Goal: Task Accomplishment & Management: Complete application form

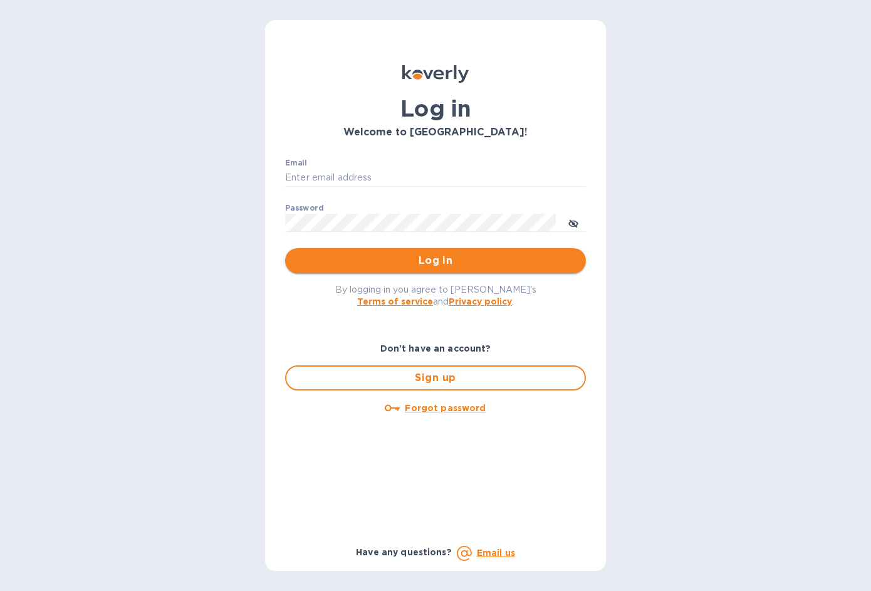
type input "[EMAIL_ADDRESS][DOMAIN_NAME]"
click at [446, 256] on span "Log in" at bounding box center [435, 260] width 281 height 15
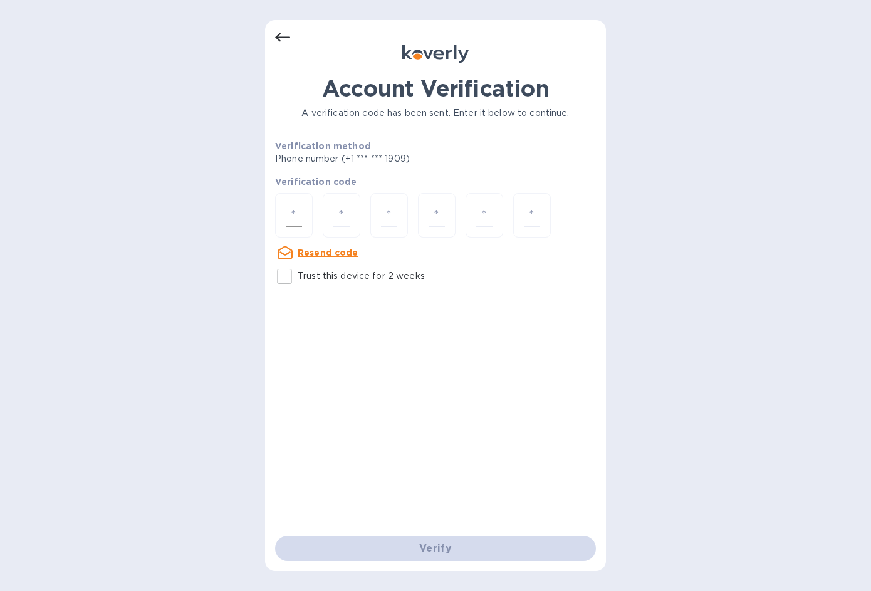
click at [304, 210] on div at bounding box center [294, 215] width 38 height 44
type input "6"
type input "1"
type input "7"
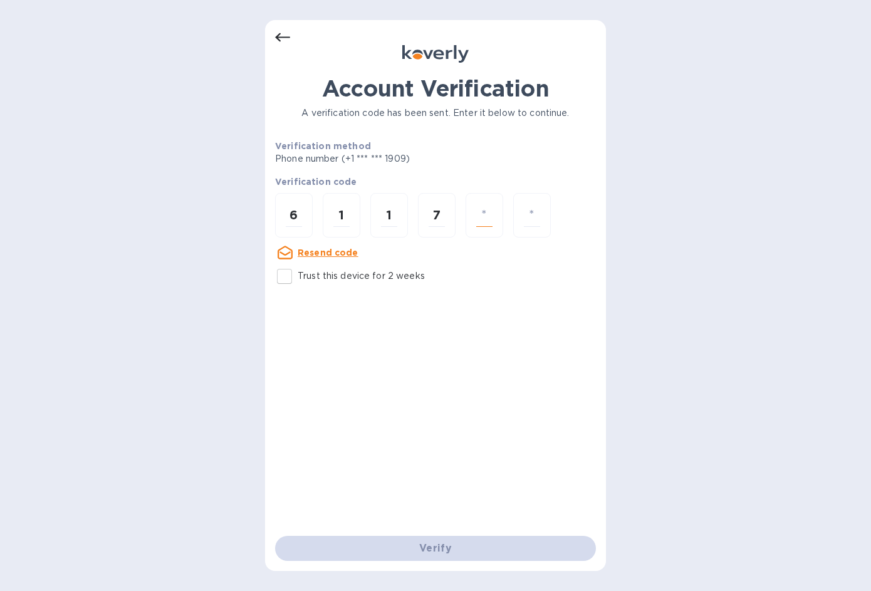
type input "7"
type input "0"
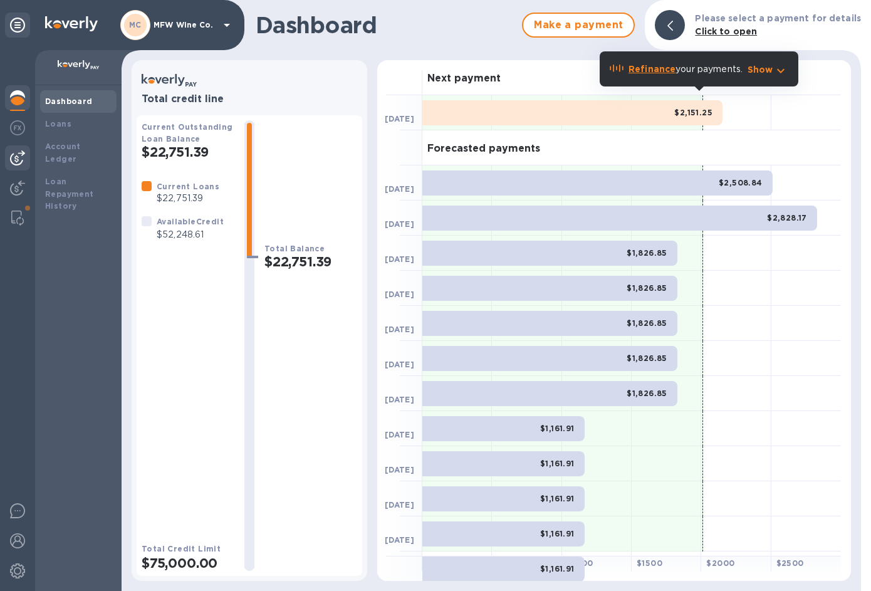
click at [24, 155] on img at bounding box center [17, 157] width 15 height 15
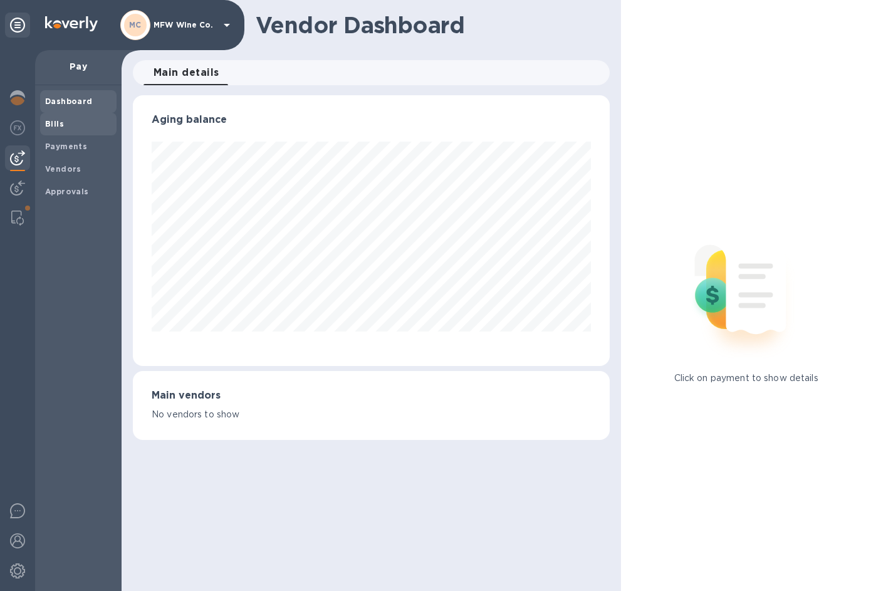
scroll to position [271, 477]
click at [48, 126] on b "Bills" at bounding box center [54, 123] width 19 height 9
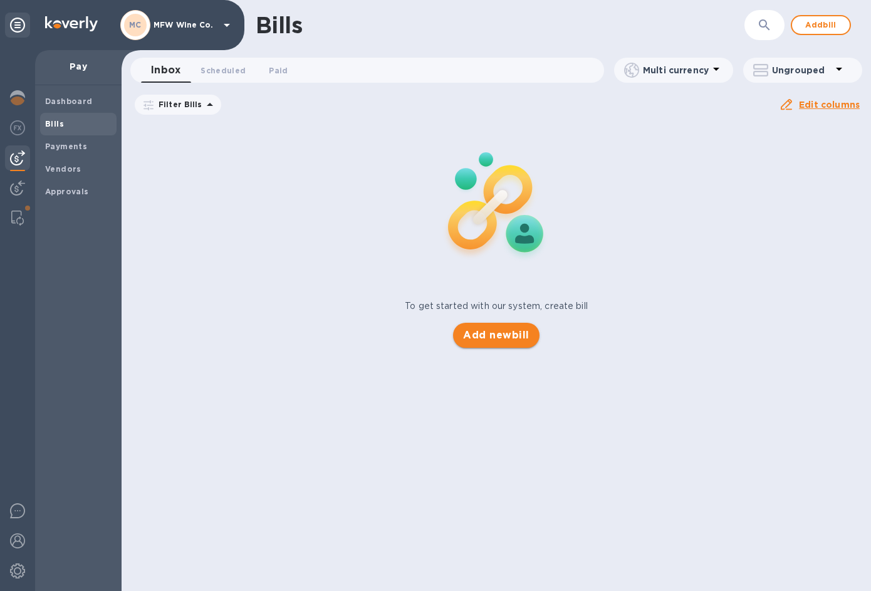
click at [507, 336] on span "Add new bill" at bounding box center [496, 335] width 66 height 15
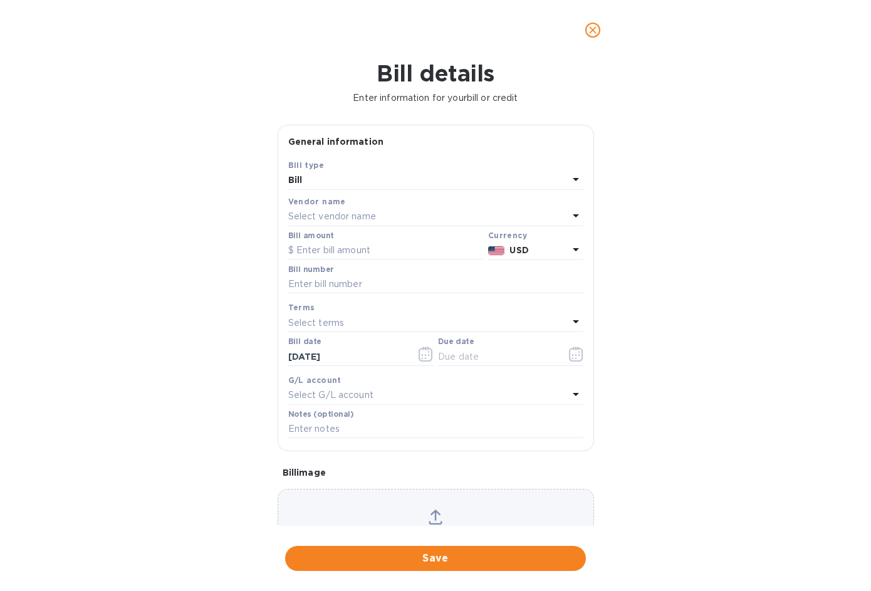
click at [324, 215] on p "Select vendor name" at bounding box center [332, 216] width 88 height 13
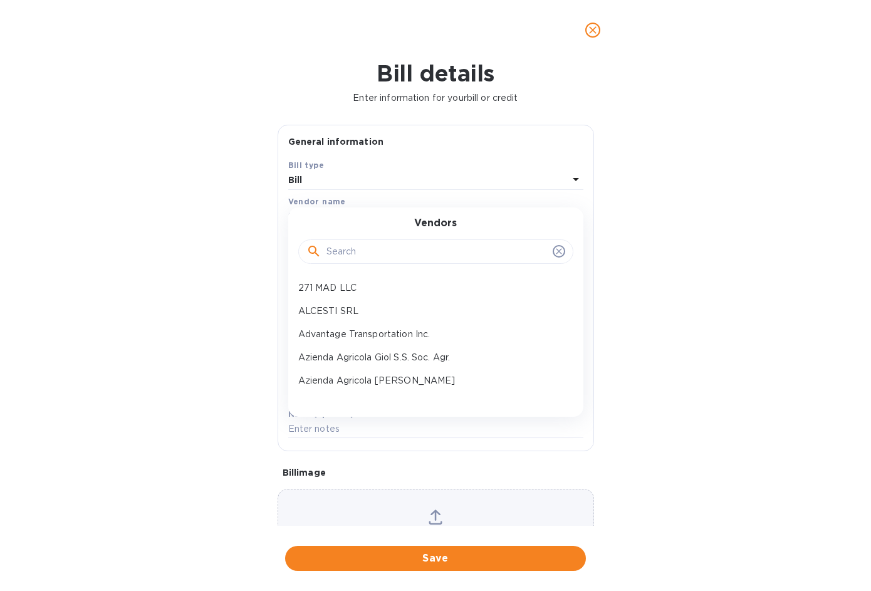
click at [340, 247] on input "text" at bounding box center [436, 251] width 221 height 19
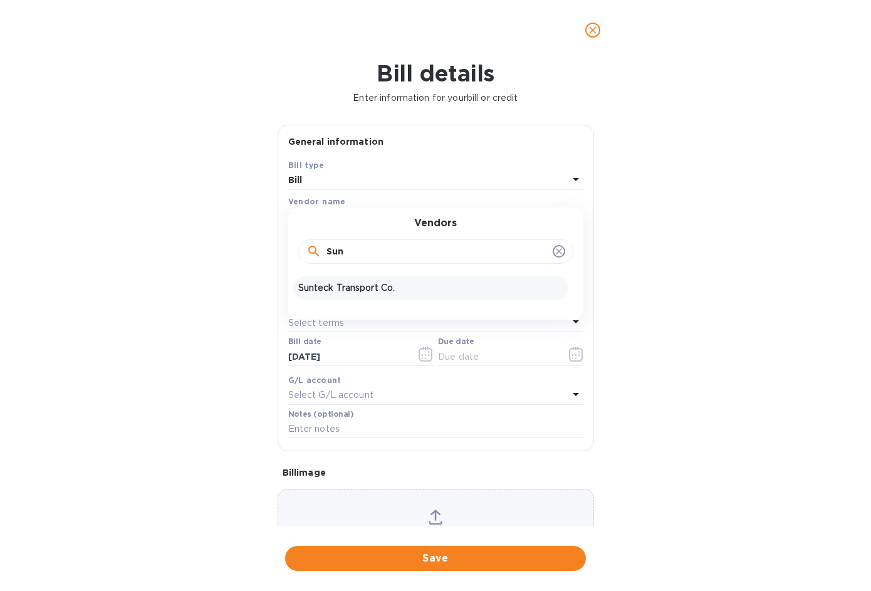
type input "Sun"
click at [350, 289] on p "Sunteck Transport Co." at bounding box center [430, 287] width 265 height 13
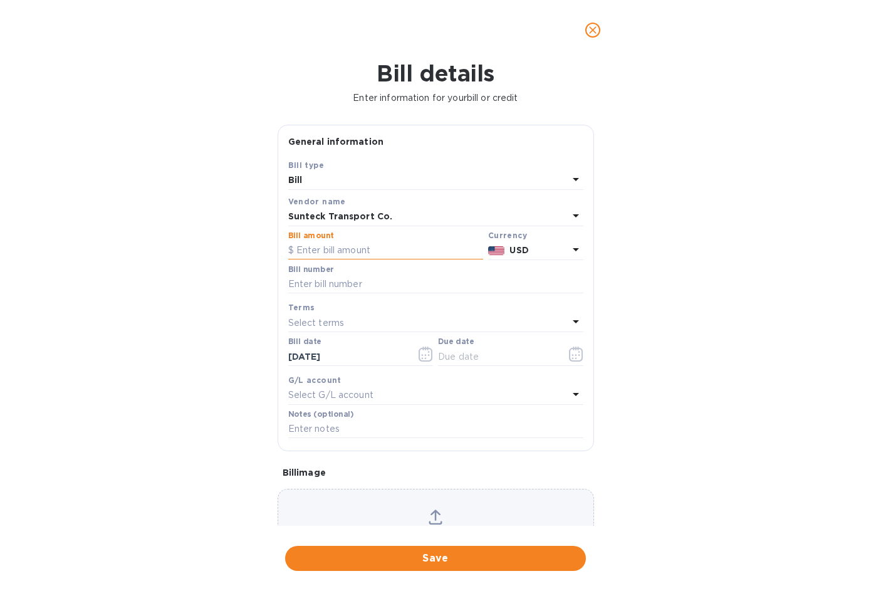
click at [346, 249] on input "text" at bounding box center [385, 250] width 195 height 19
type input "650"
click at [353, 280] on input "text" at bounding box center [435, 284] width 295 height 19
paste input "15011272"
type input "15011272"
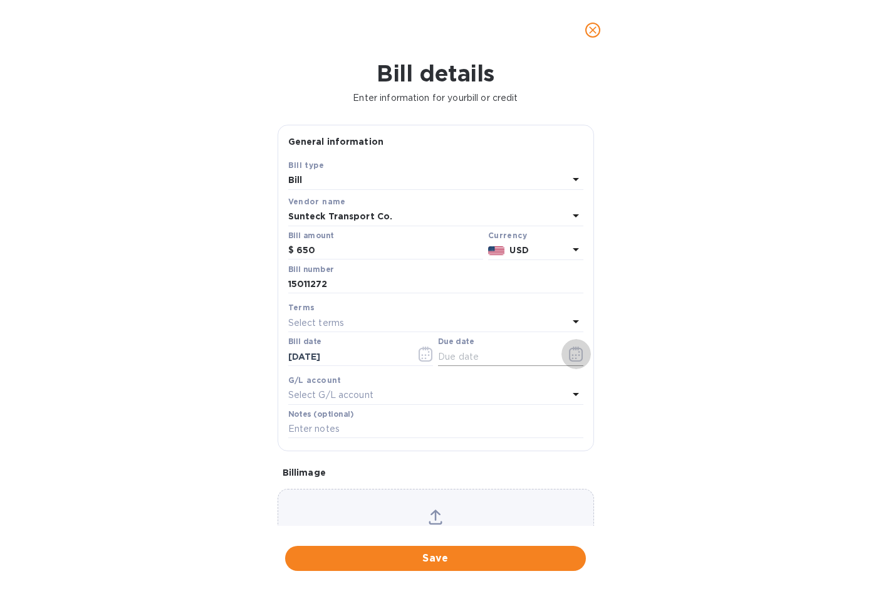
click at [569, 356] on icon "button" at bounding box center [576, 353] width 14 height 15
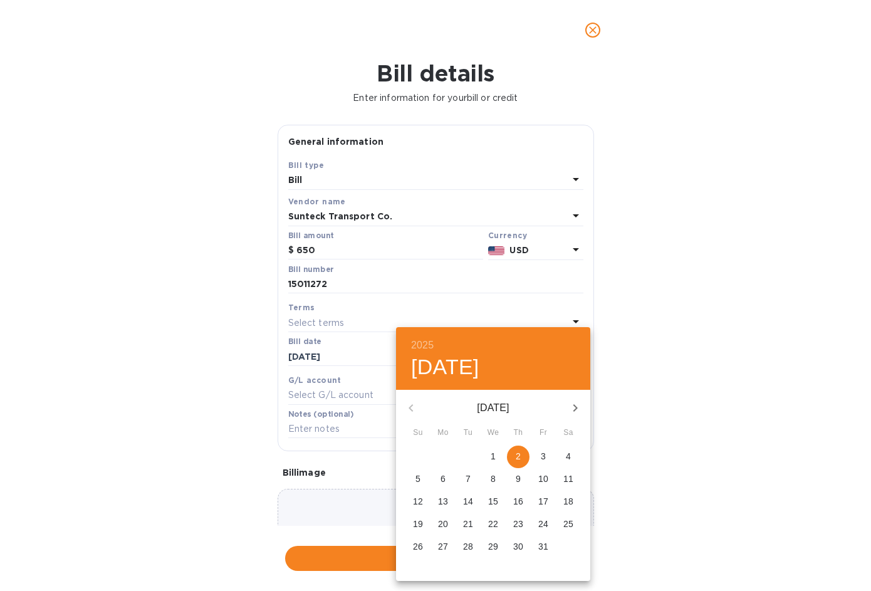
click at [517, 455] on p "2" at bounding box center [517, 456] width 5 height 13
type input "10/02/2025"
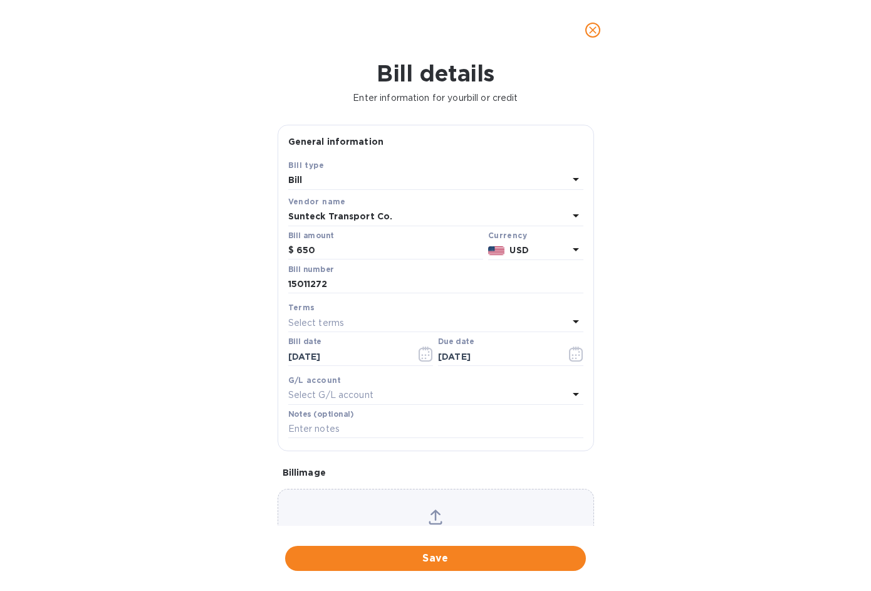
click at [382, 396] on div "Select G/L account" at bounding box center [428, 395] width 280 height 18
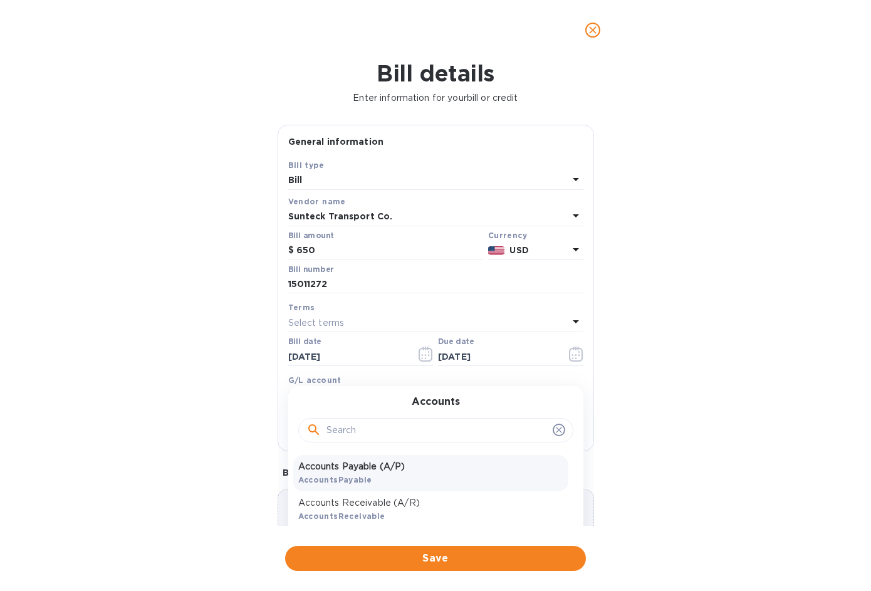
click at [371, 462] on p "Accounts Payable (A/P)" at bounding box center [430, 466] width 265 height 13
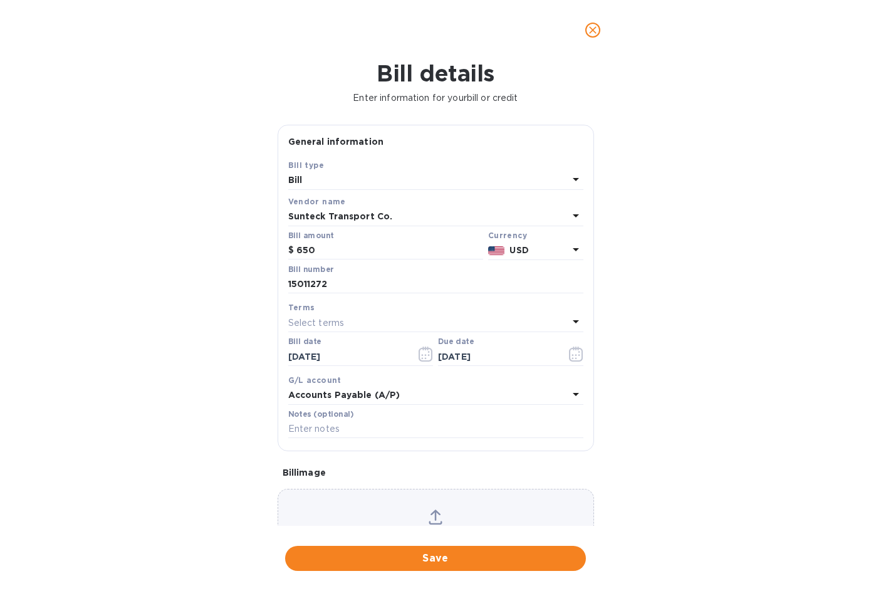
click at [703, 452] on div "Bill details Enter information for your bill or credit General information Save…" at bounding box center [435, 325] width 871 height 530
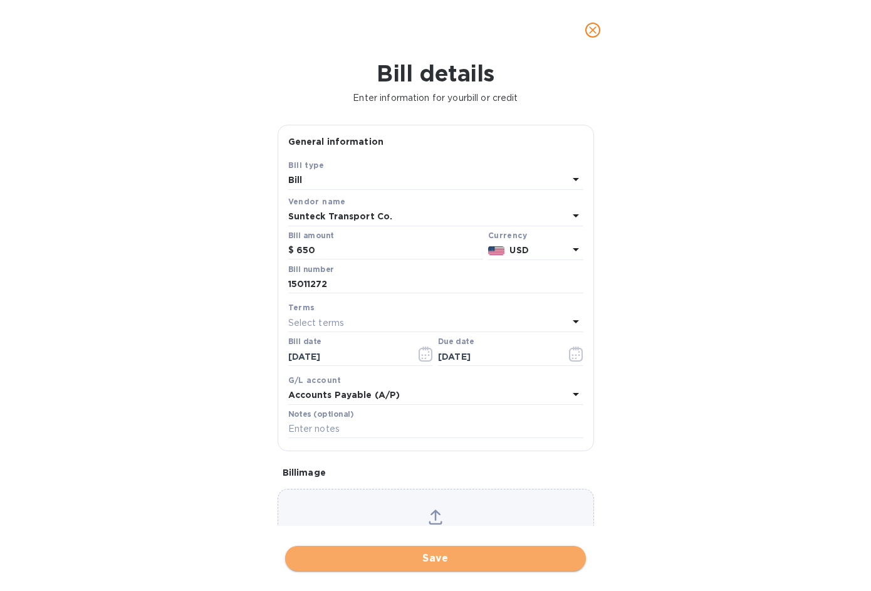
click at [452, 551] on span "Save" at bounding box center [435, 557] width 281 height 15
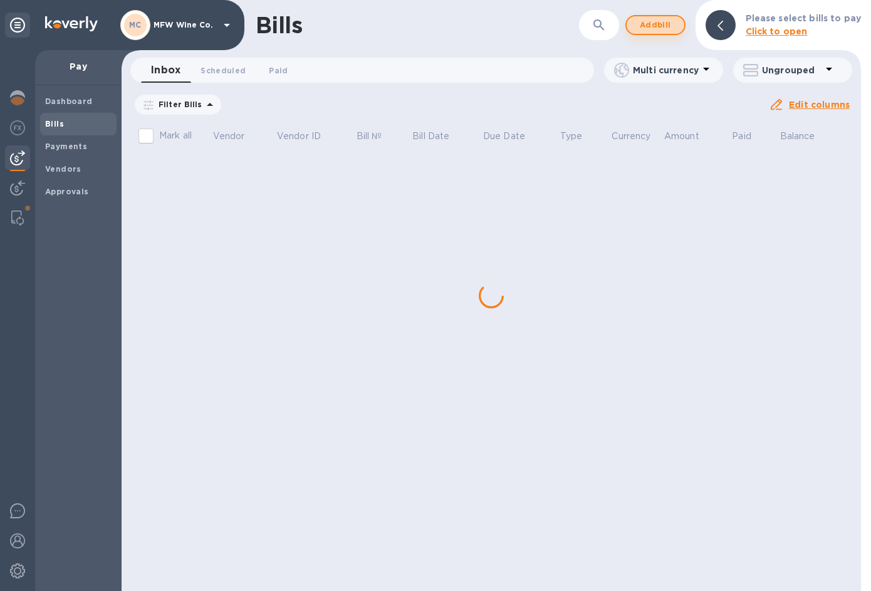
click at [654, 28] on span "Add bill" at bounding box center [655, 25] width 38 height 15
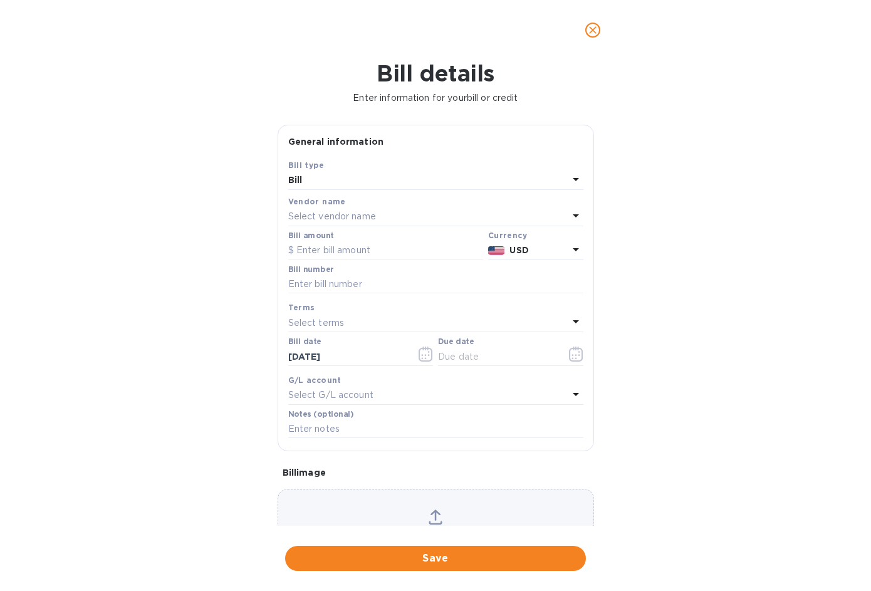
click at [336, 214] on p "Select vendor name" at bounding box center [332, 216] width 88 height 13
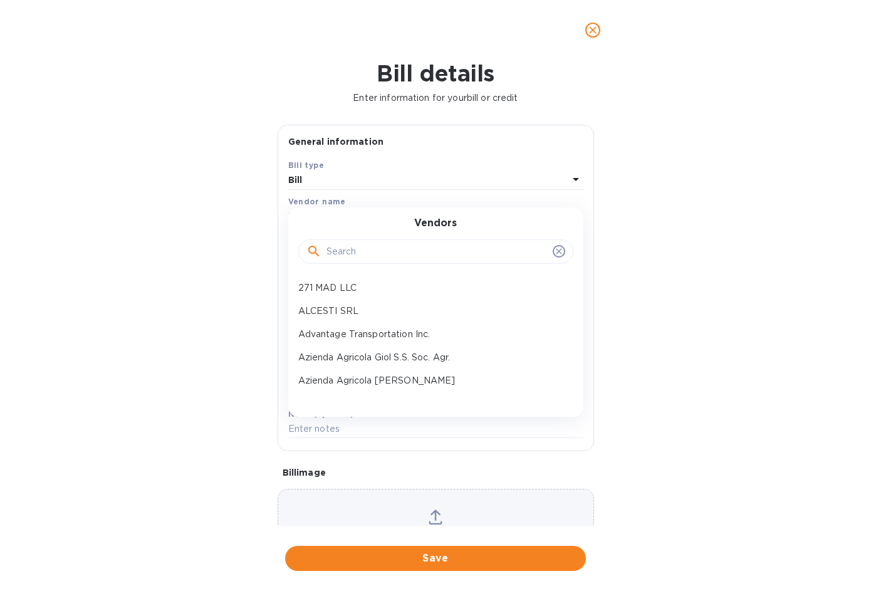
click at [348, 247] on input "text" at bounding box center [436, 251] width 221 height 19
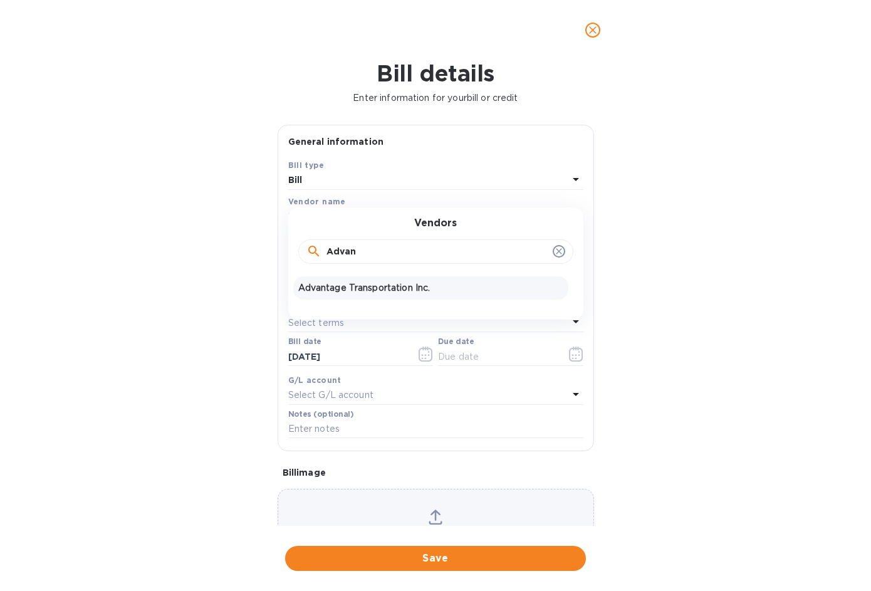
type input "Advan"
click at [355, 279] on div "Advantage Transportation Inc." at bounding box center [430, 287] width 275 height 23
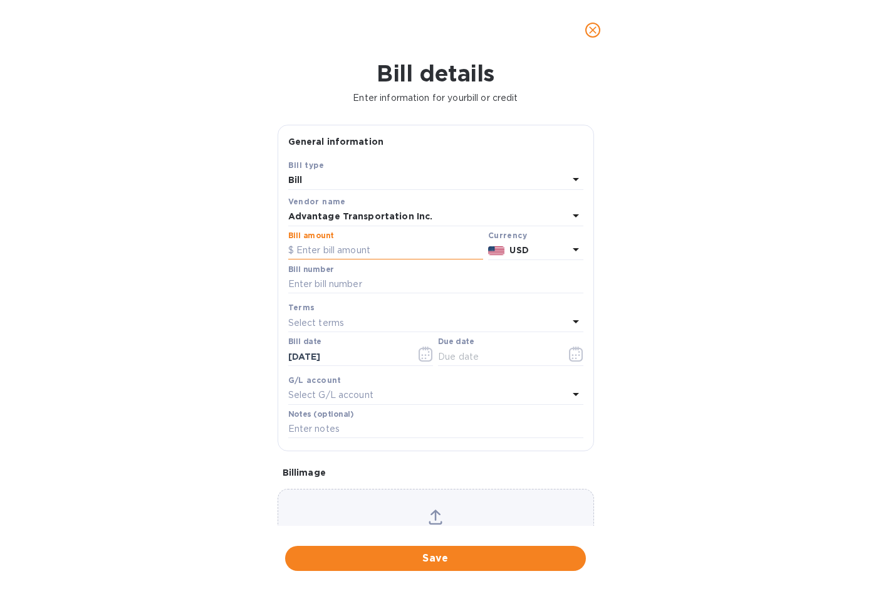
click at [349, 255] on input "text" at bounding box center [385, 250] width 195 height 19
type input "494.89"
click at [309, 286] on input "text" at bounding box center [435, 284] width 295 height 19
paste input "PB704656"
type input "PB704656"
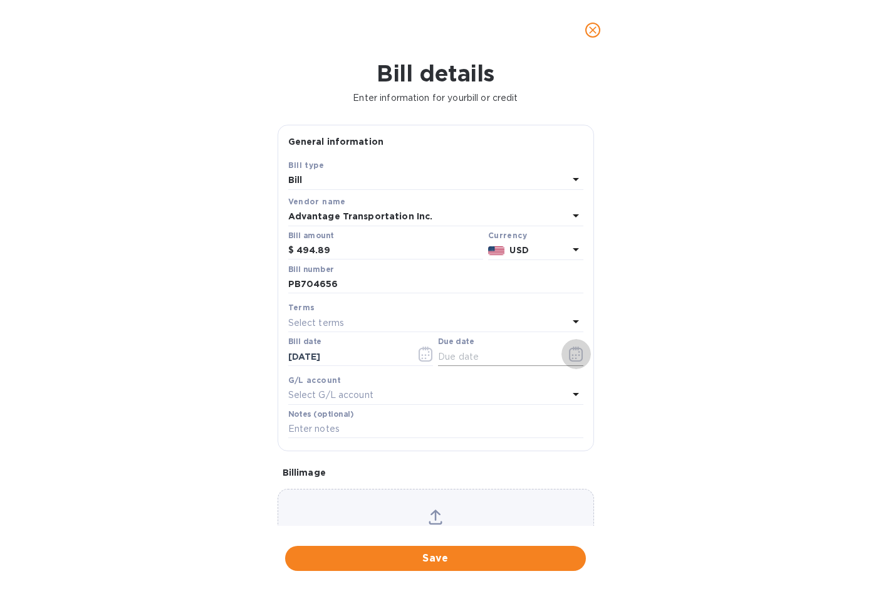
click at [571, 356] on icon "button" at bounding box center [572, 355] width 2 height 2
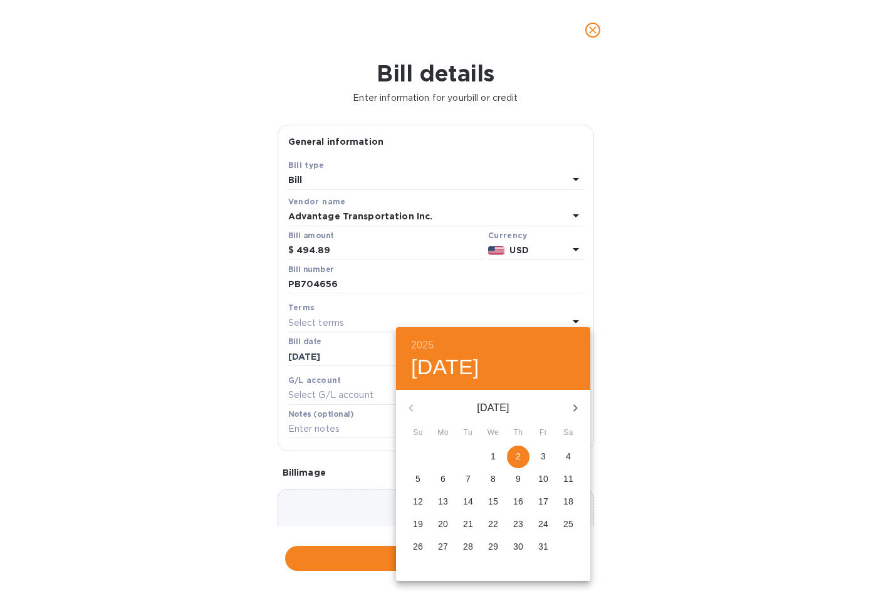
click at [517, 455] on p "2" at bounding box center [517, 456] width 5 height 13
type input "10/02/2025"
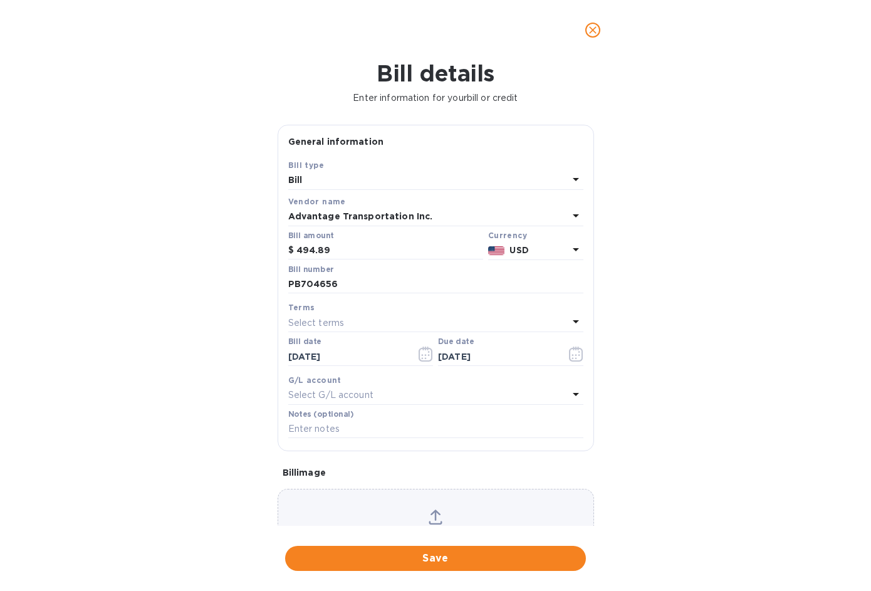
click at [469, 394] on div "Select G/L account" at bounding box center [428, 395] width 280 height 18
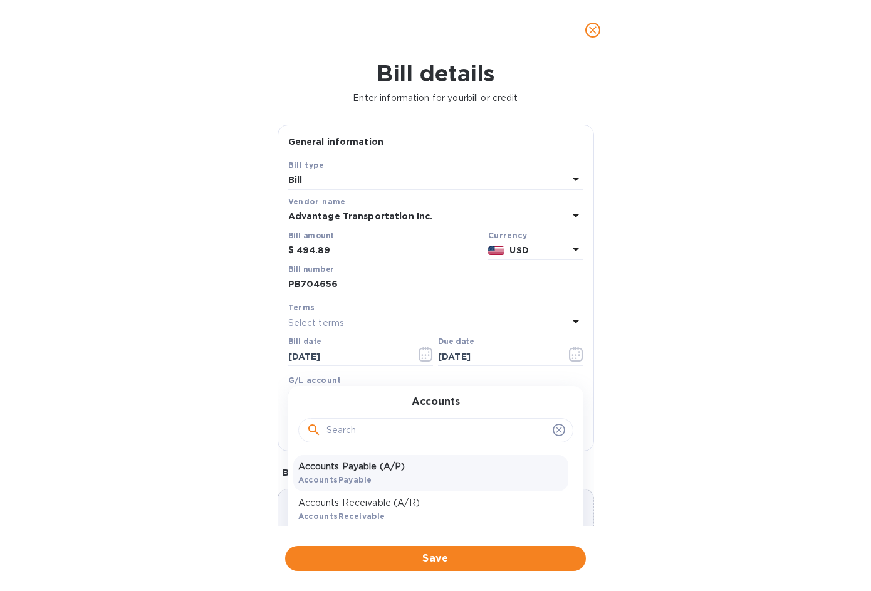
click at [335, 465] on p "Accounts Payable (A/P)" at bounding box center [430, 466] width 265 height 13
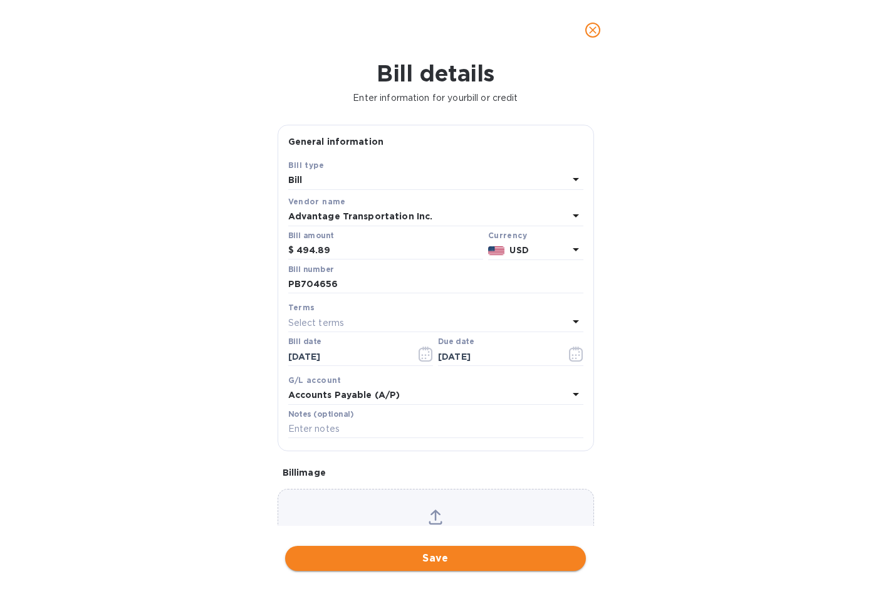
click at [428, 562] on span "Save" at bounding box center [435, 557] width 281 height 15
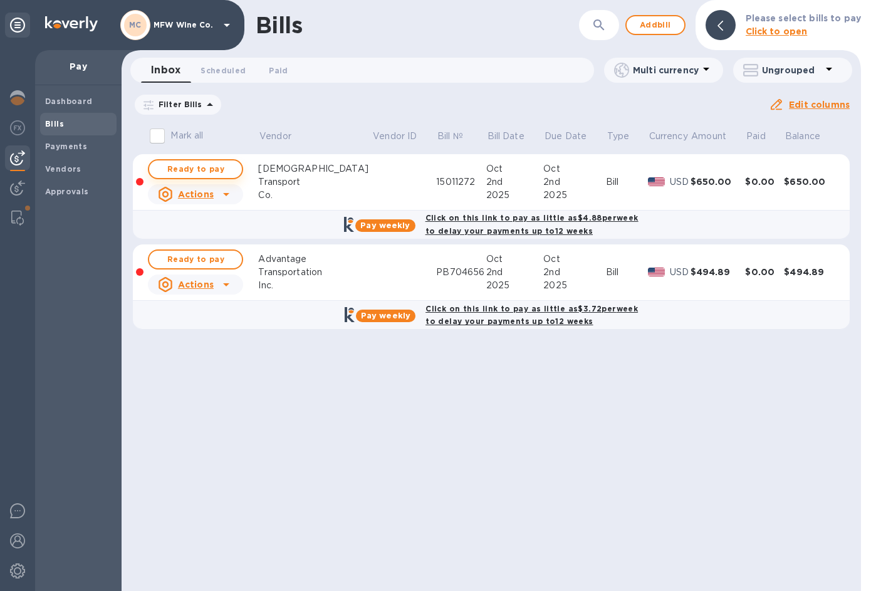
click at [185, 171] on span "Ready to pay" at bounding box center [195, 169] width 73 height 15
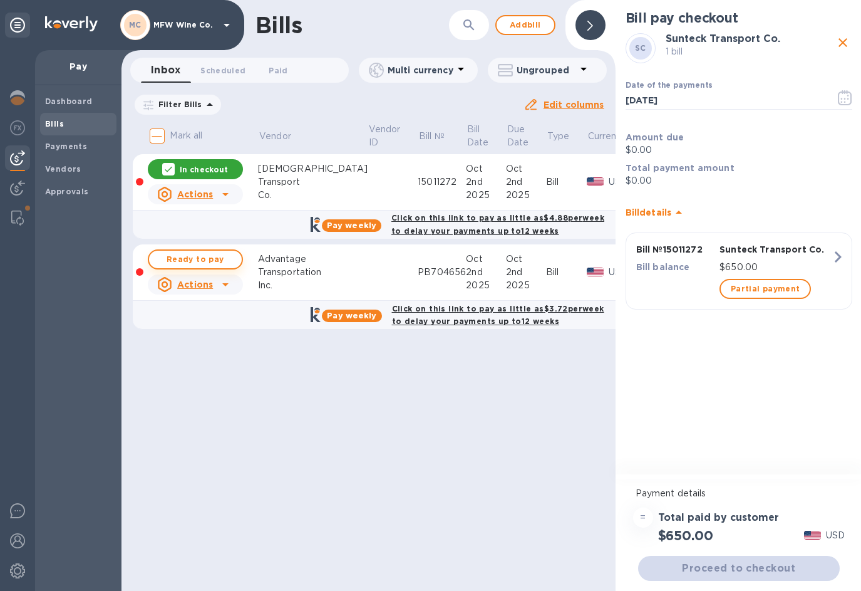
click at [186, 259] on span "Ready to pay" at bounding box center [195, 259] width 73 height 15
checkbox input "true"
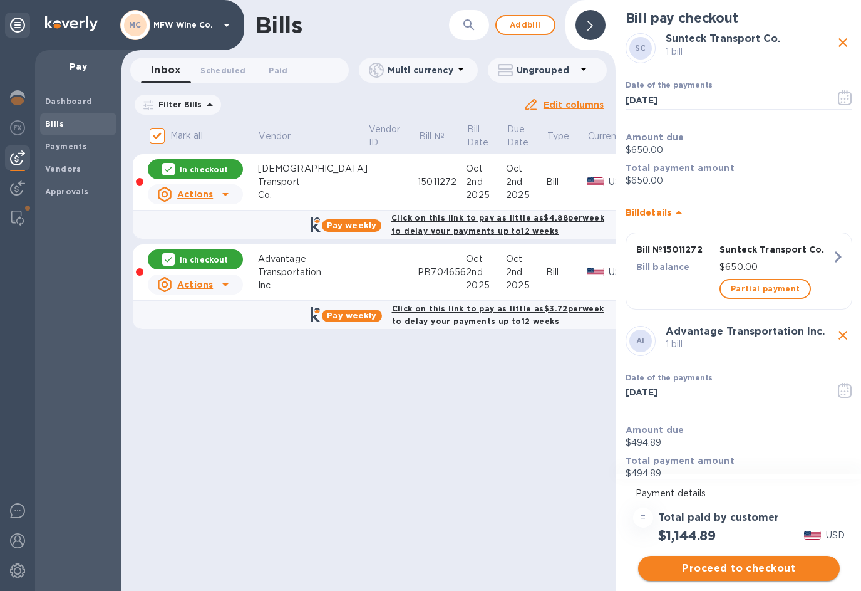
click at [726, 569] on span "Proceed to checkout" at bounding box center [739, 568] width 182 height 15
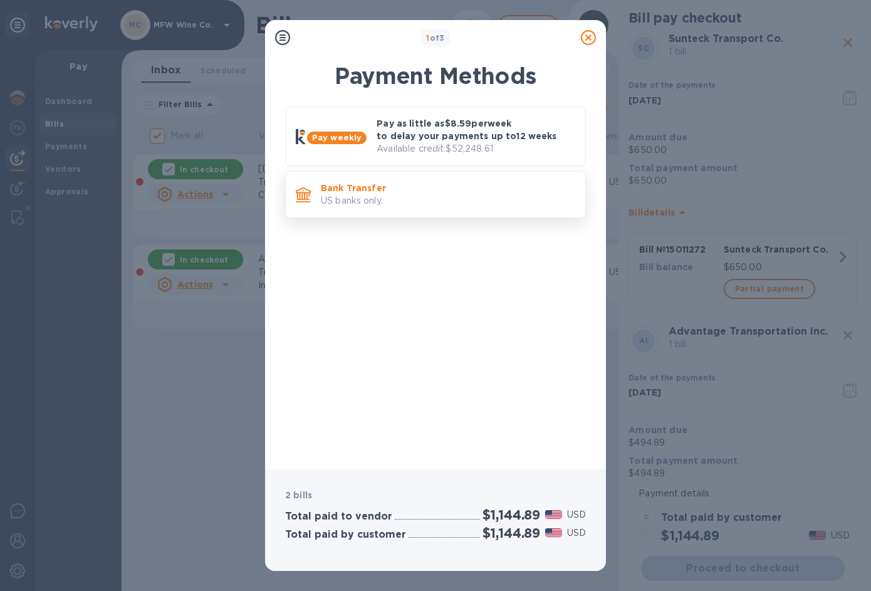
click at [388, 194] on p "US banks only." at bounding box center [448, 200] width 254 height 13
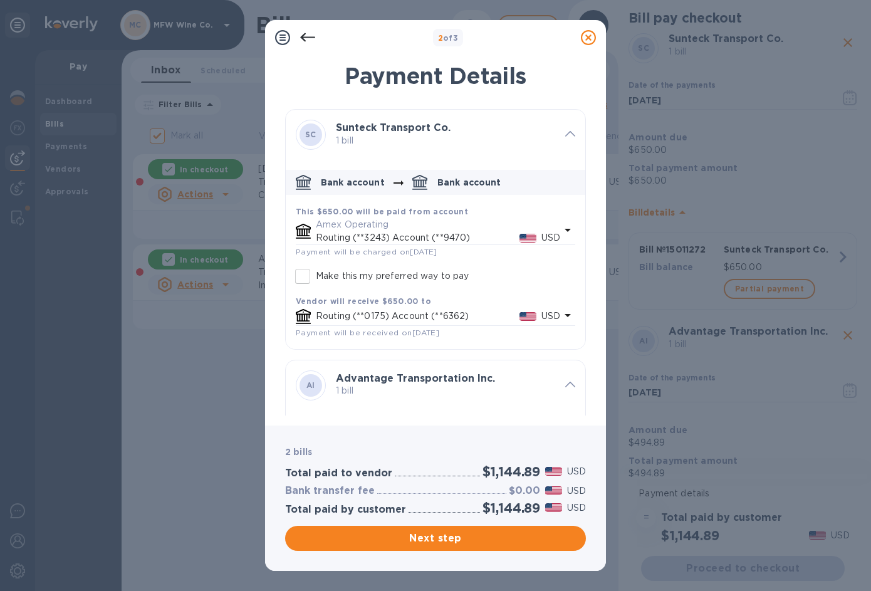
click at [348, 232] on p "Routing (**3243) Account (**9470)" at bounding box center [418, 237] width 204 height 13
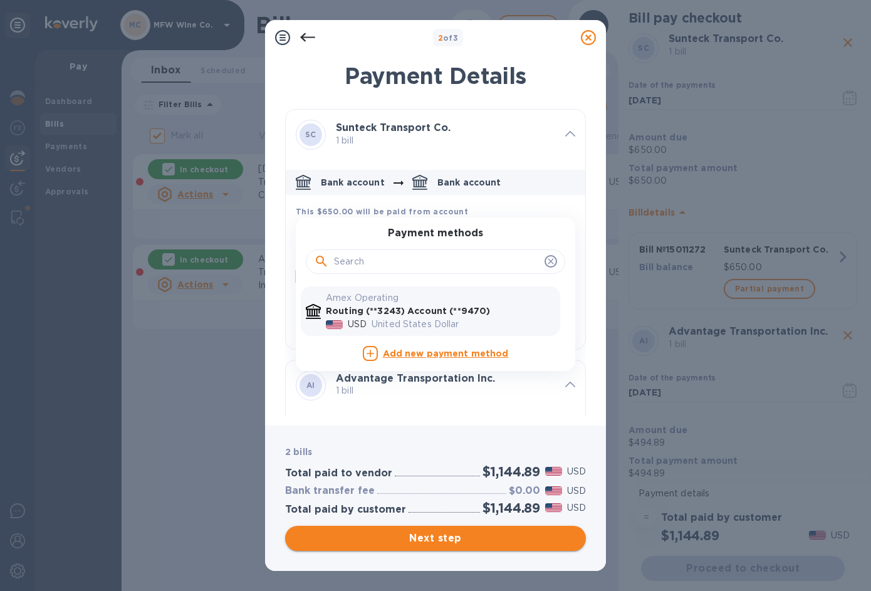
click at [420, 537] on span "Next step" at bounding box center [435, 537] width 281 height 15
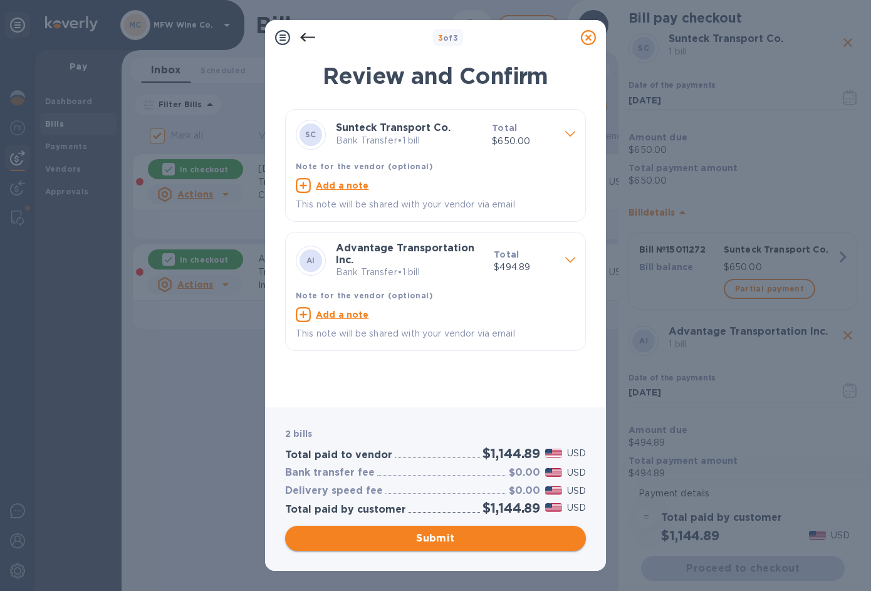
click at [420, 537] on span "Submit" at bounding box center [435, 537] width 281 height 15
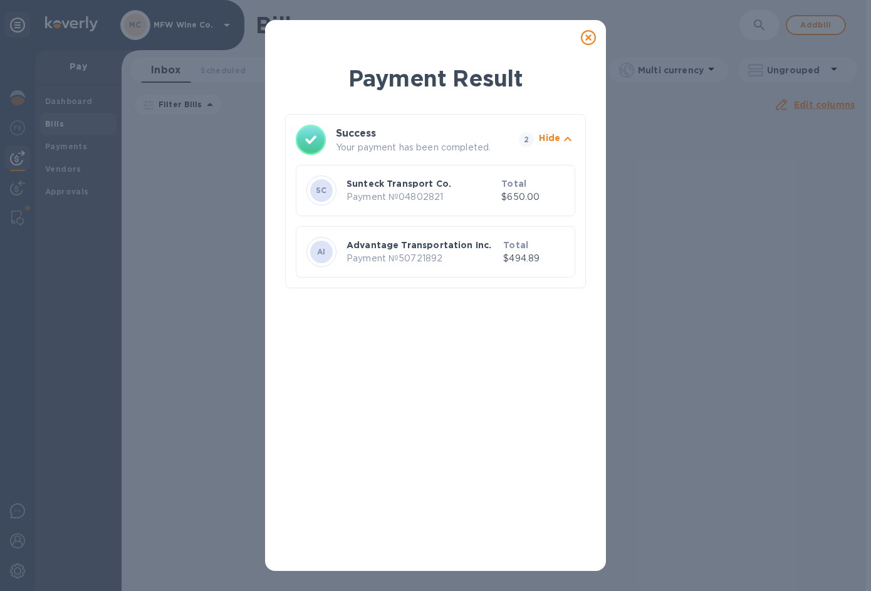
click at [588, 38] on icon at bounding box center [588, 37] width 15 height 15
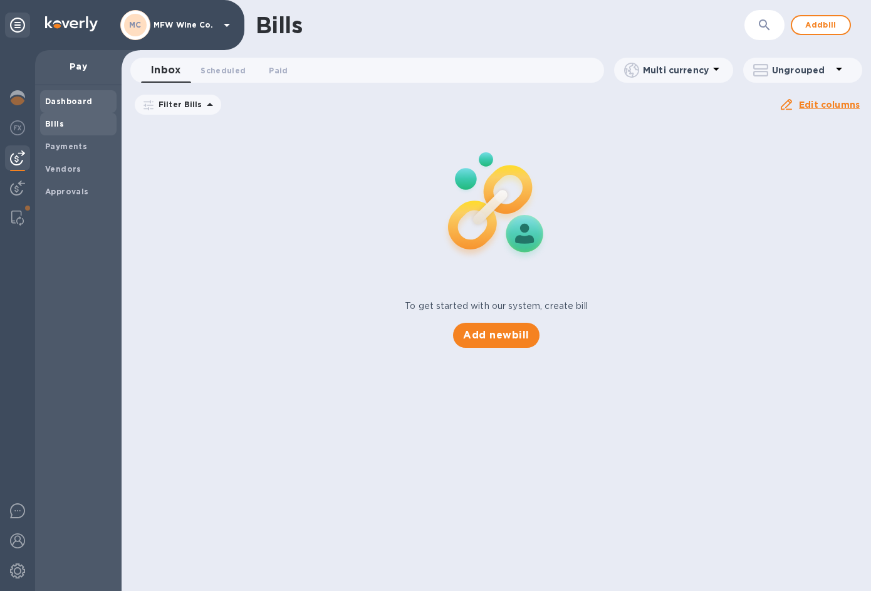
click at [75, 102] on b "Dashboard" at bounding box center [69, 100] width 48 height 9
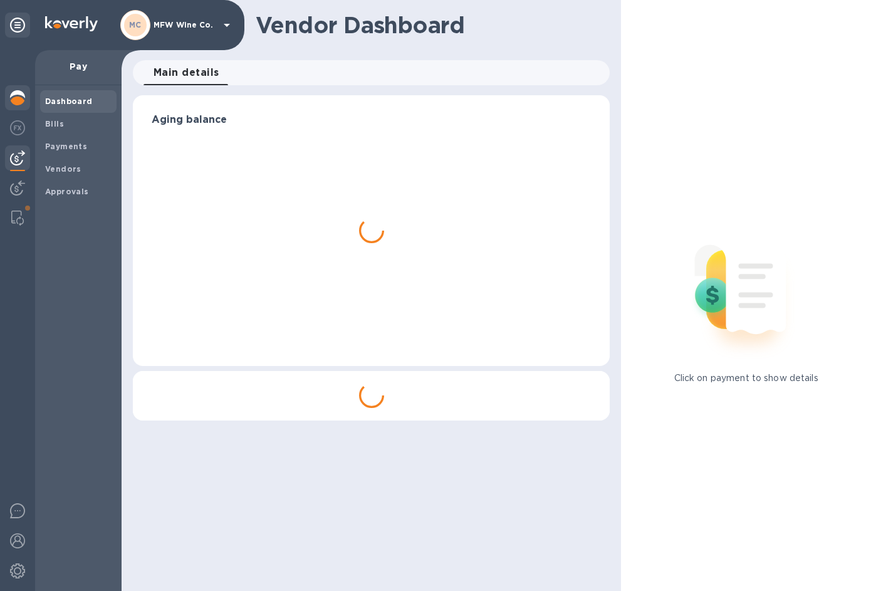
click at [21, 96] on img at bounding box center [17, 97] width 15 height 15
